Goal: Obtain resource: Obtain resource

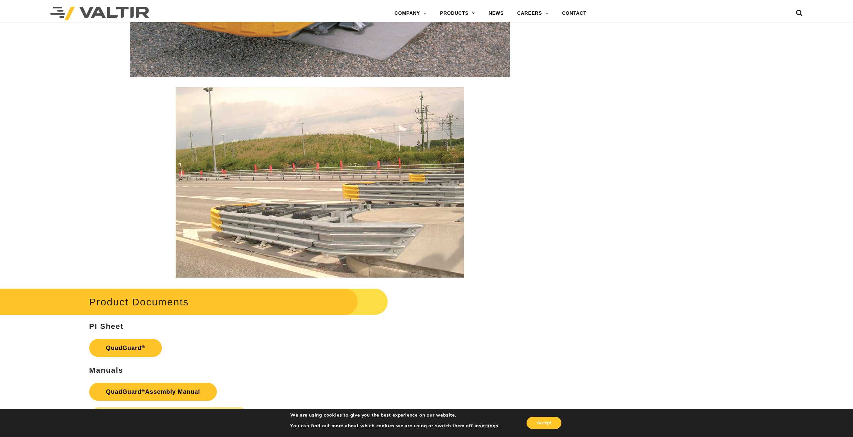
scroll to position [1307, 0]
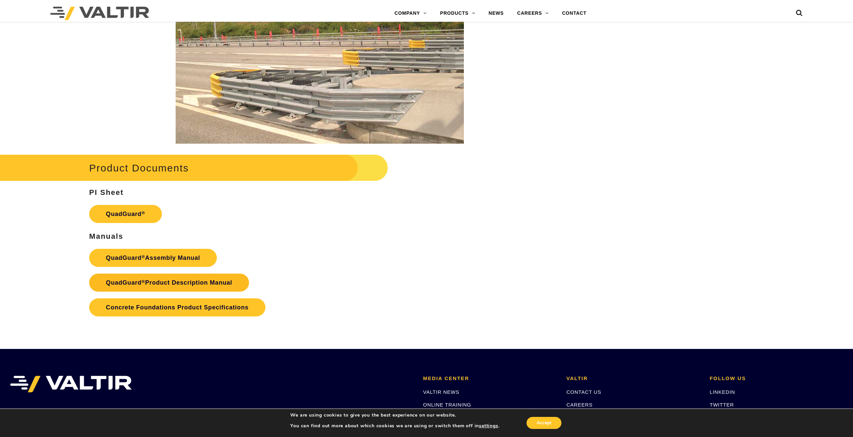
click at [151, 286] on link "QuadGuard ® Product Description Manual" at bounding box center [169, 283] width 160 height 18
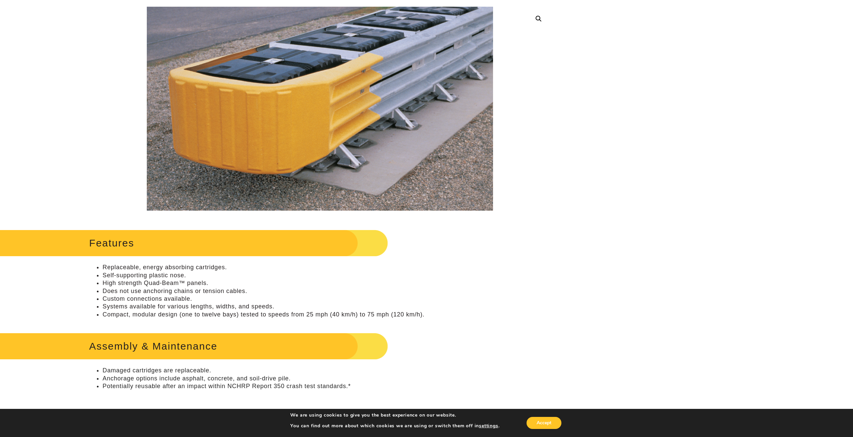
scroll to position [146, 0]
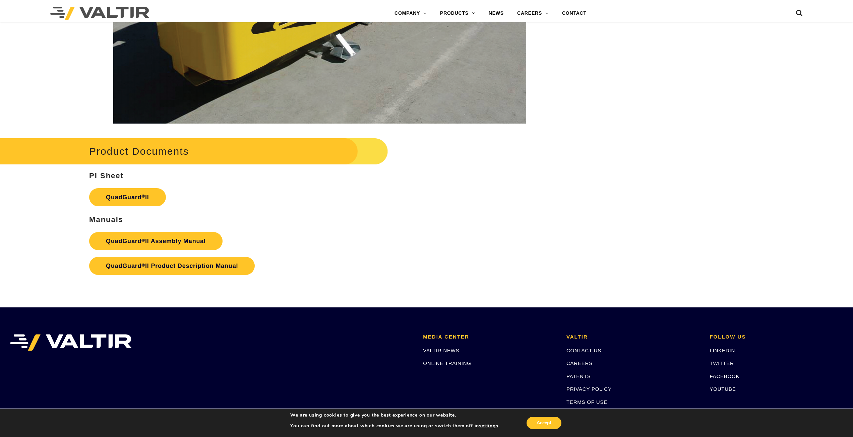
scroll to position [1369, 0]
